Goal: Find specific page/section: Find specific page/section

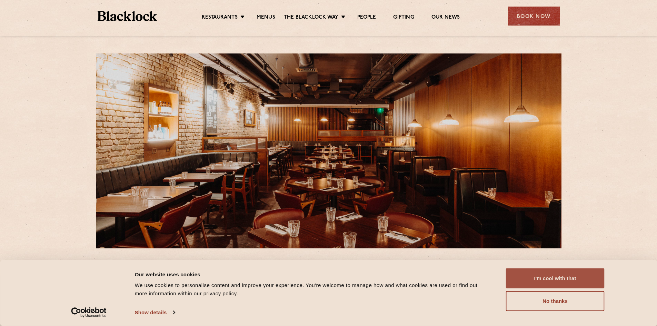
click at [585, 274] on button "I'm cool with that" at bounding box center [555, 278] width 99 height 20
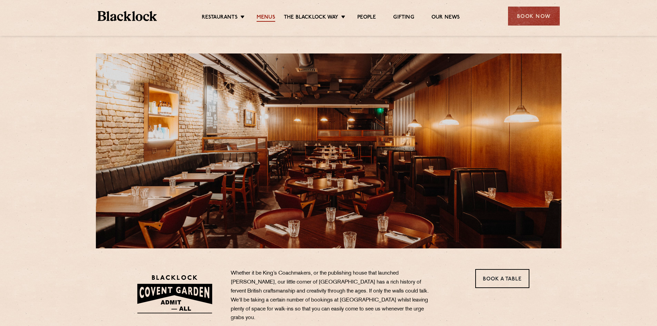
click at [270, 18] on link "Menus" at bounding box center [266, 18] width 19 height 8
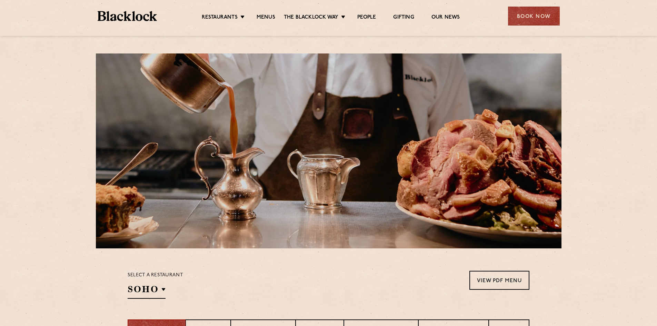
scroll to position [127, 0]
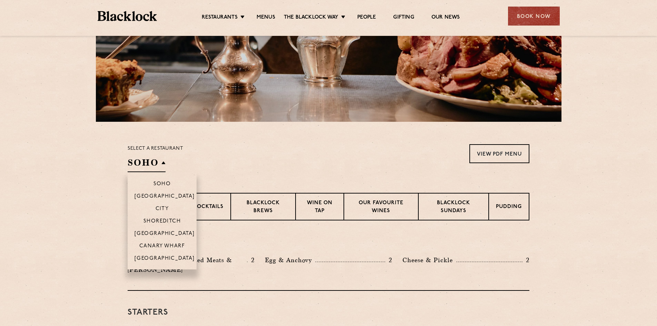
click at [164, 159] on h2 "SOHO" at bounding box center [147, 165] width 38 height 16
click at [161, 233] on p "[GEOGRAPHIC_DATA]" at bounding box center [164, 234] width 60 height 7
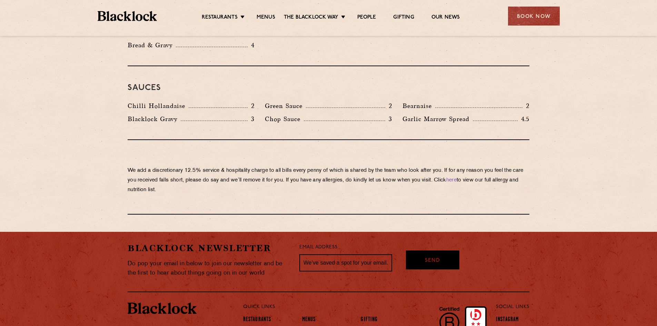
scroll to position [1174, 0]
